Goal: Navigation & Orientation: Find specific page/section

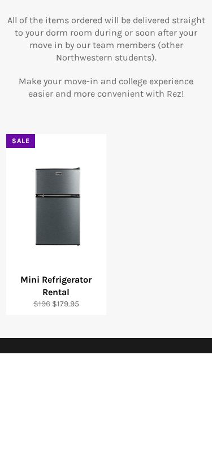
scroll to position [119, 0]
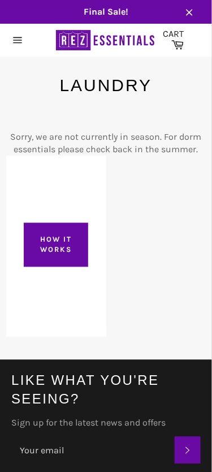
scroll to position [1, 0]
